Goal: Information Seeking & Learning: Learn about a topic

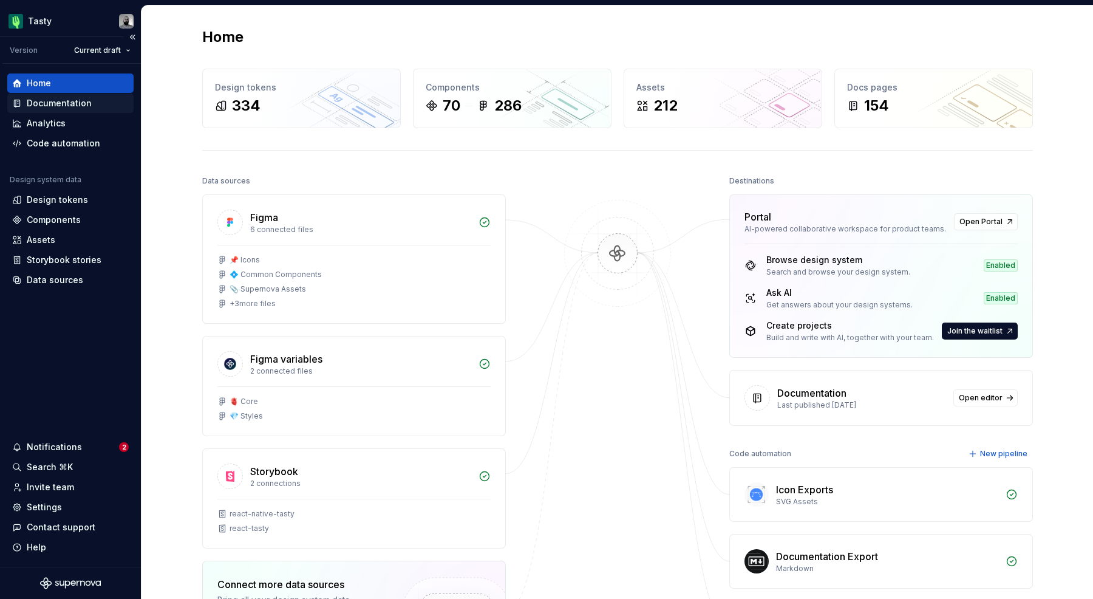
click at [89, 100] on div "Documentation" at bounding box center [59, 103] width 65 height 12
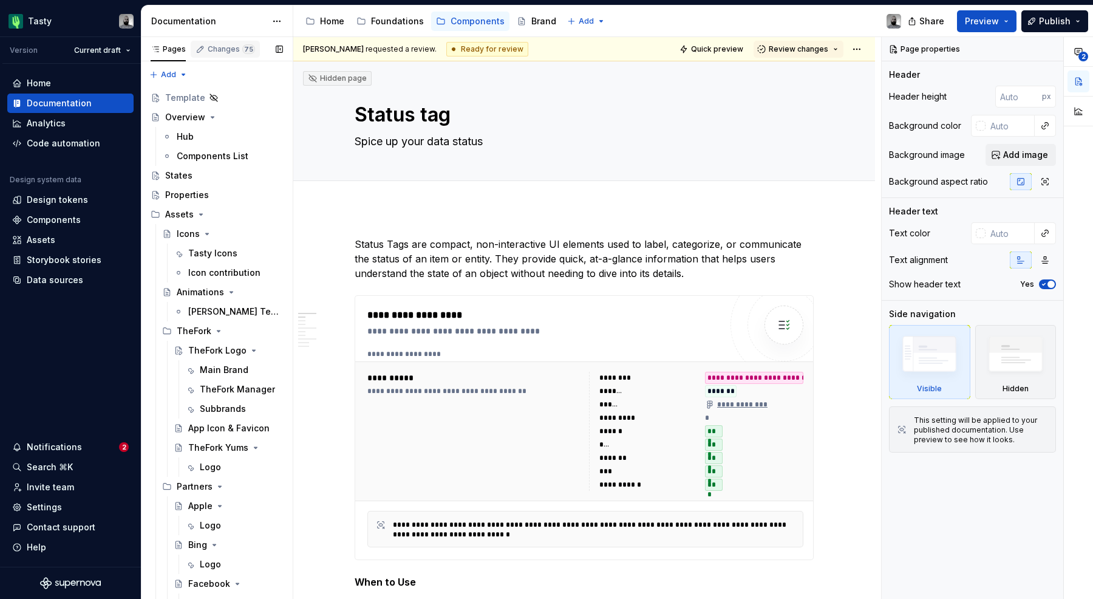
click at [219, 53] on div "Changes 75" at bounding box center [231, 49] width 47 height 10
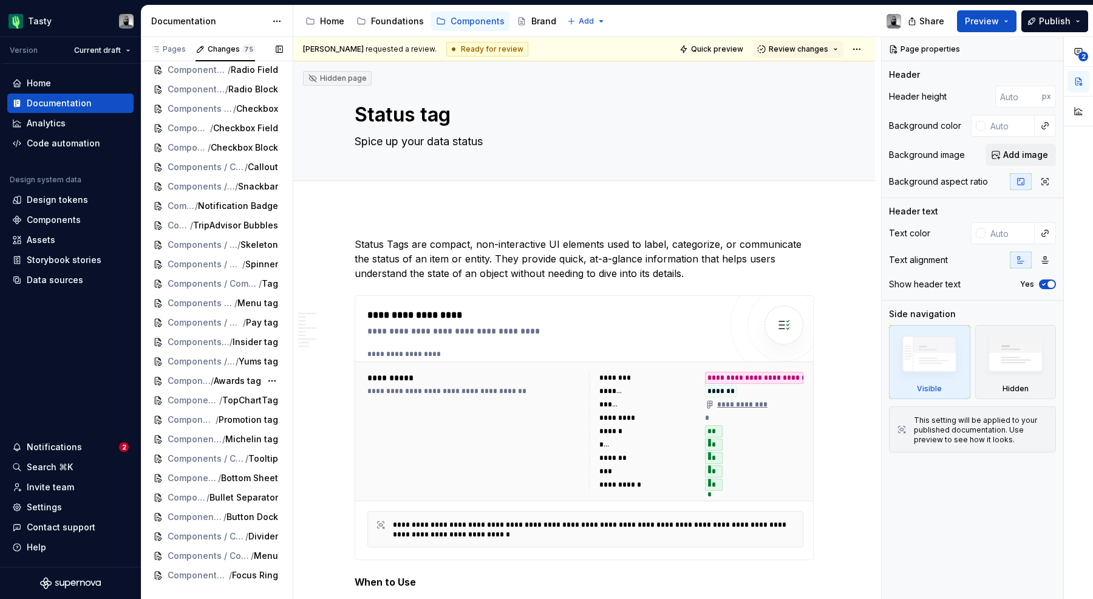
scroll to position [1007, 0]
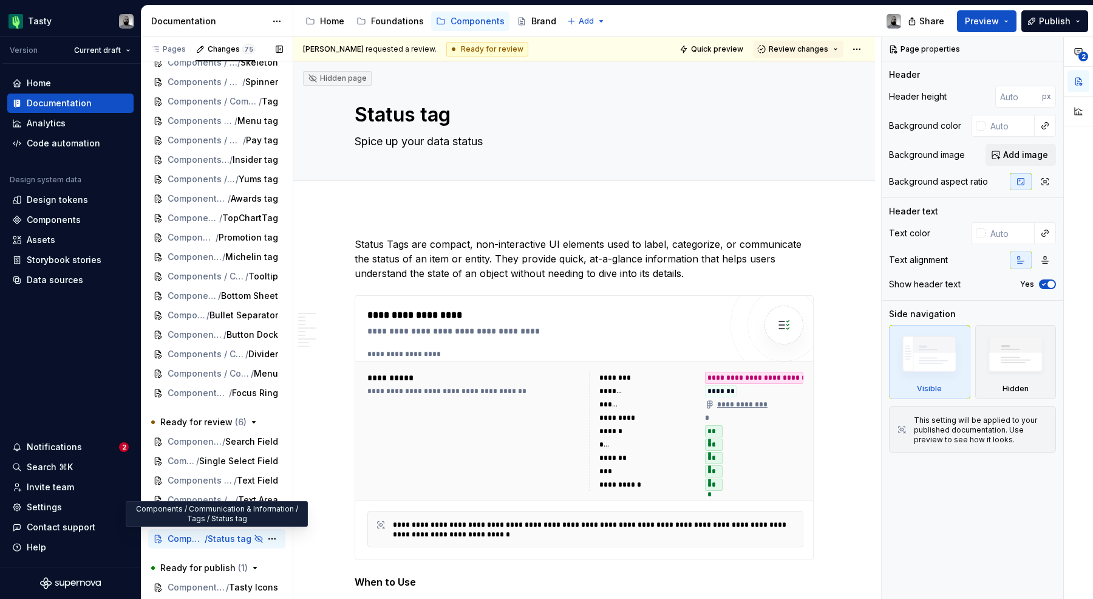
click at [239, 537] on span "Status tag" at bounding box center [230, 538] width 44 height 12
type textarea "*"
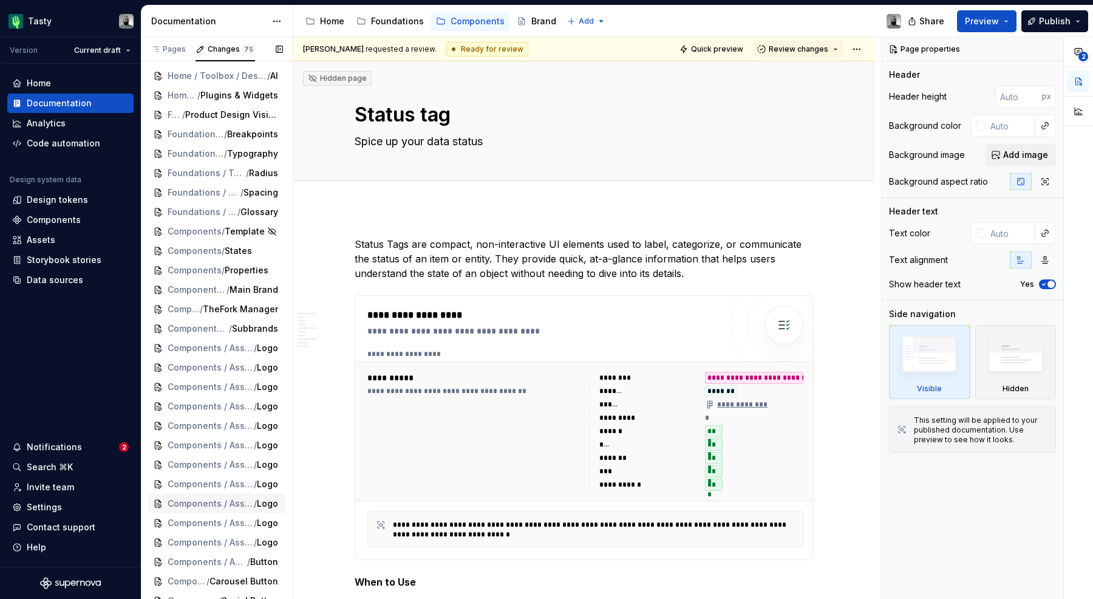
scroll to position [0, 0]
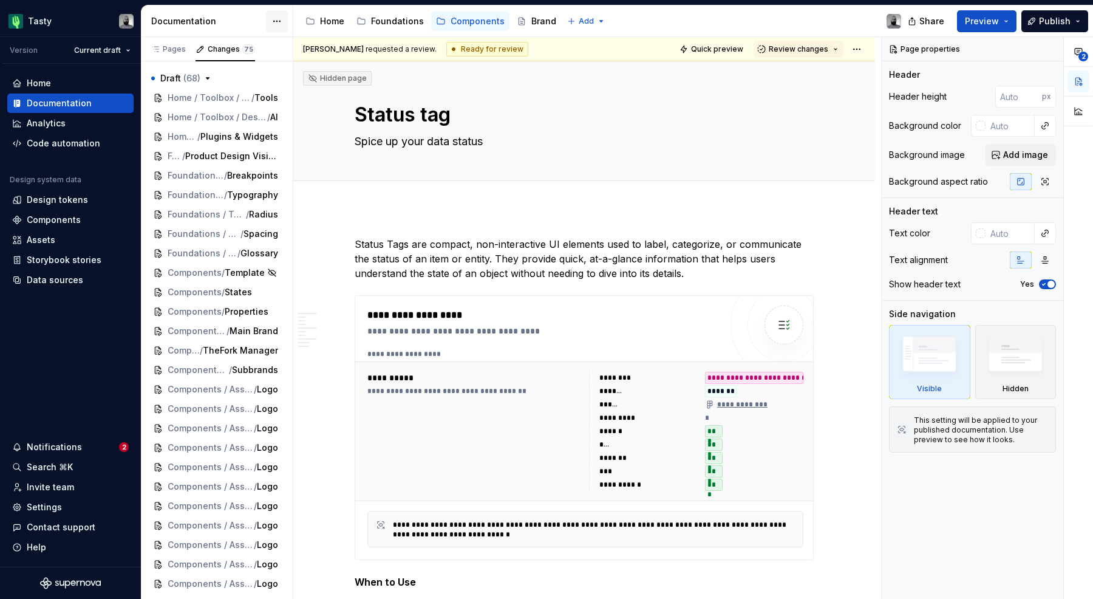
click at [282, 19] on html "Tasty Version Current draft Home Documentation Analytics Code automation Design…" at bounding box center [546, 299] width 1093 height 599
click at [986, 25] on span "Preview" at bounding box center [982, 21] width 34 height 12
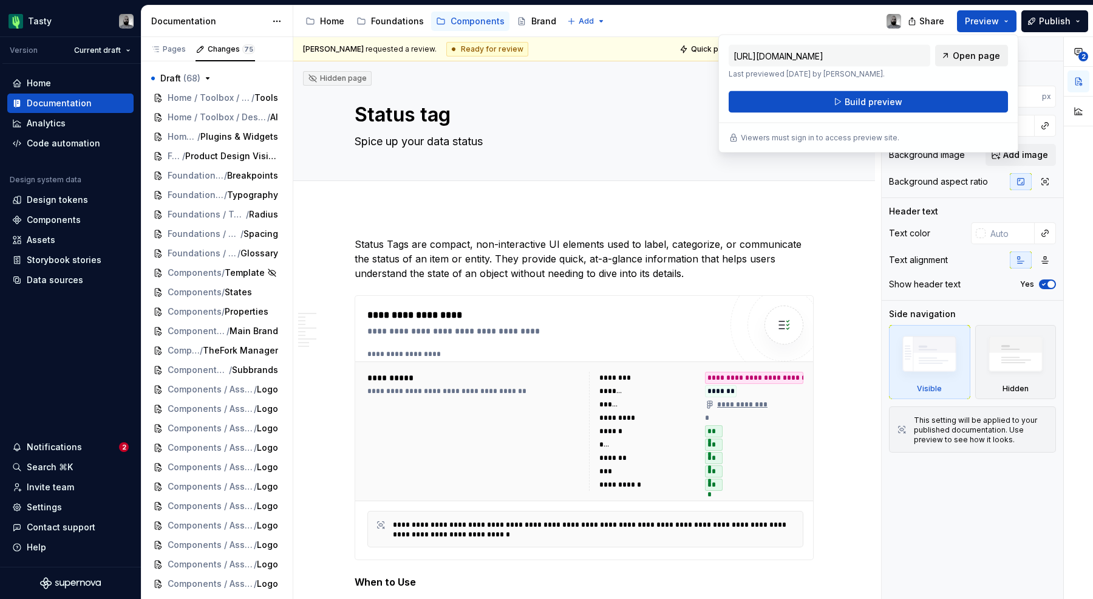
click at [970, 55] on span "Open page" at bounding box center [976, 56] width 47 height 12
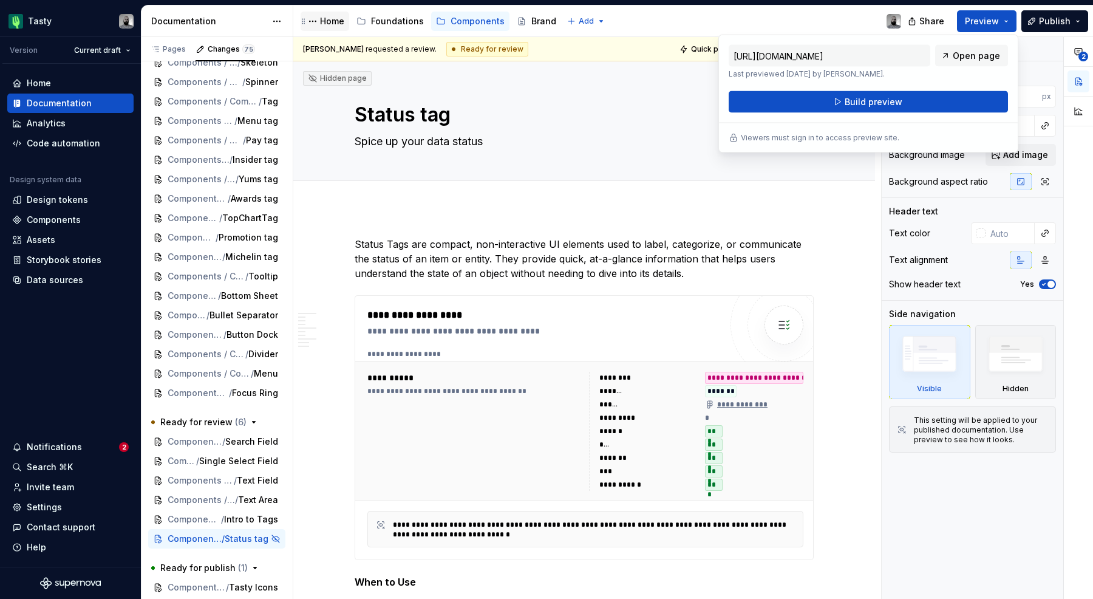
scroll to position [1007, 0]
click at [822, 53] on input "[URL][DOMAIN_NAME]" at bounding box center [830, 56] width 202 height 22
type textarea "*"
